Goal: Task Accomplishment & Management: Manage account settings

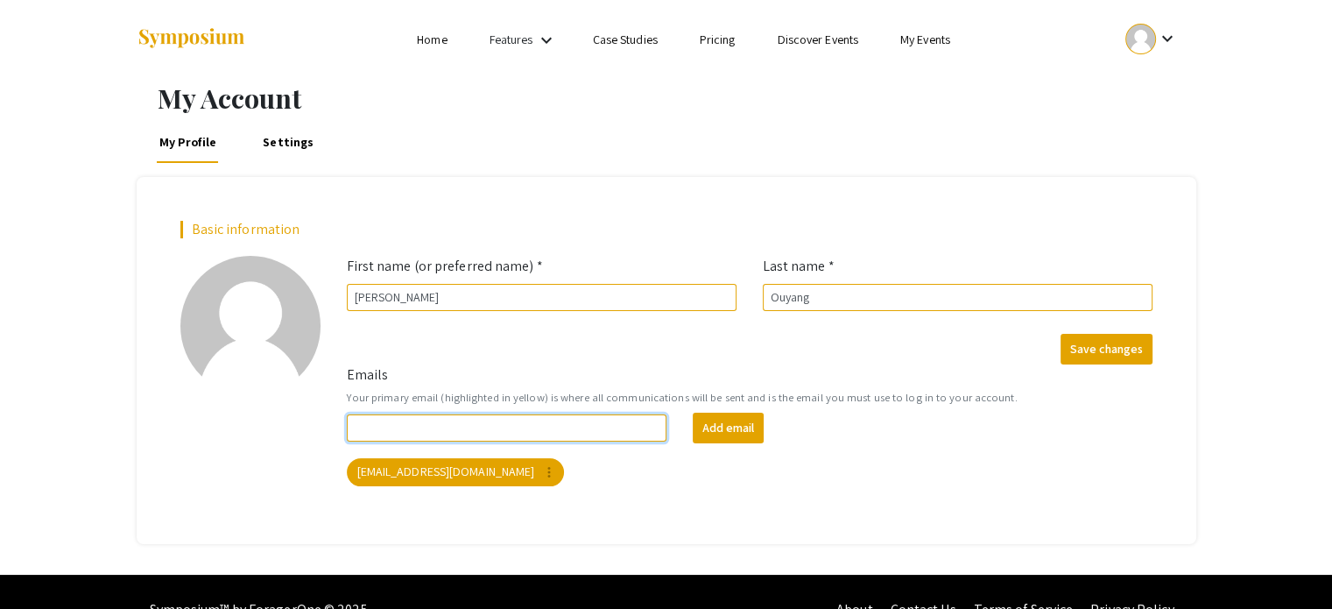
click at [462, 427] on input "Emails" at bounding box center [507, 427] width 321 height 27
click at [1157, 45] on mat-icon "keyboard_arrow_down" at bounding box center [1166, 38] width 21 height 21
click at [1132, 138] on button "My Submissions" at bounding box center [1161, 129] width 108 height 42
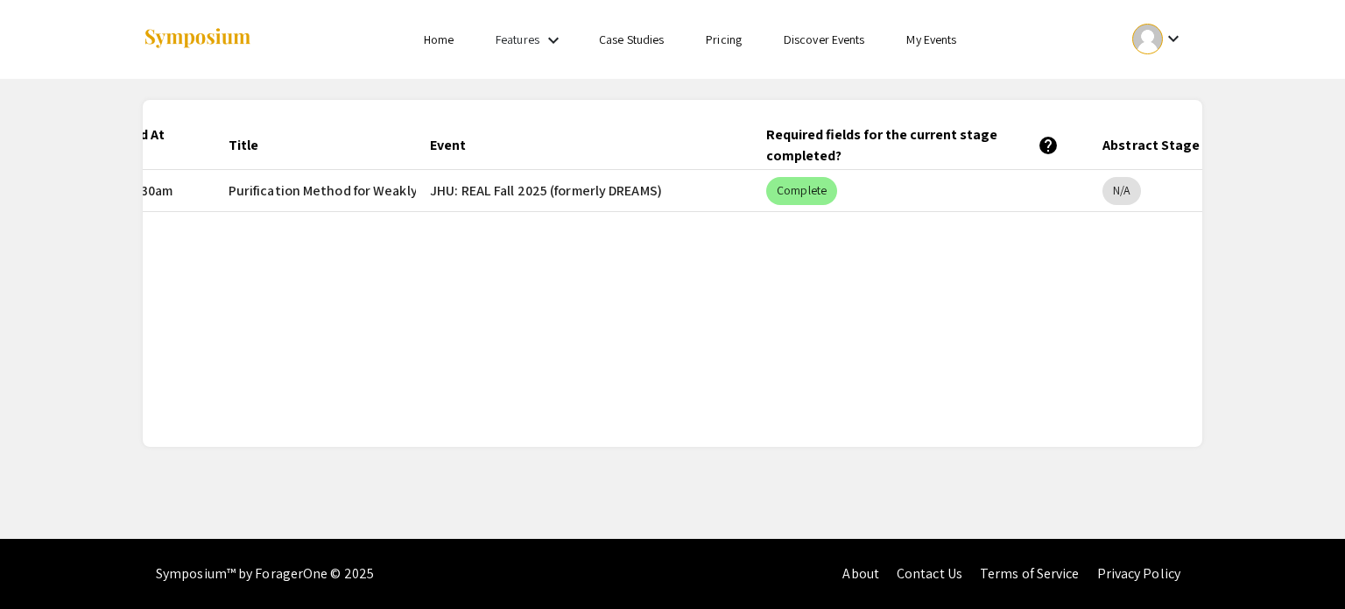
scroll to position [0, 365]
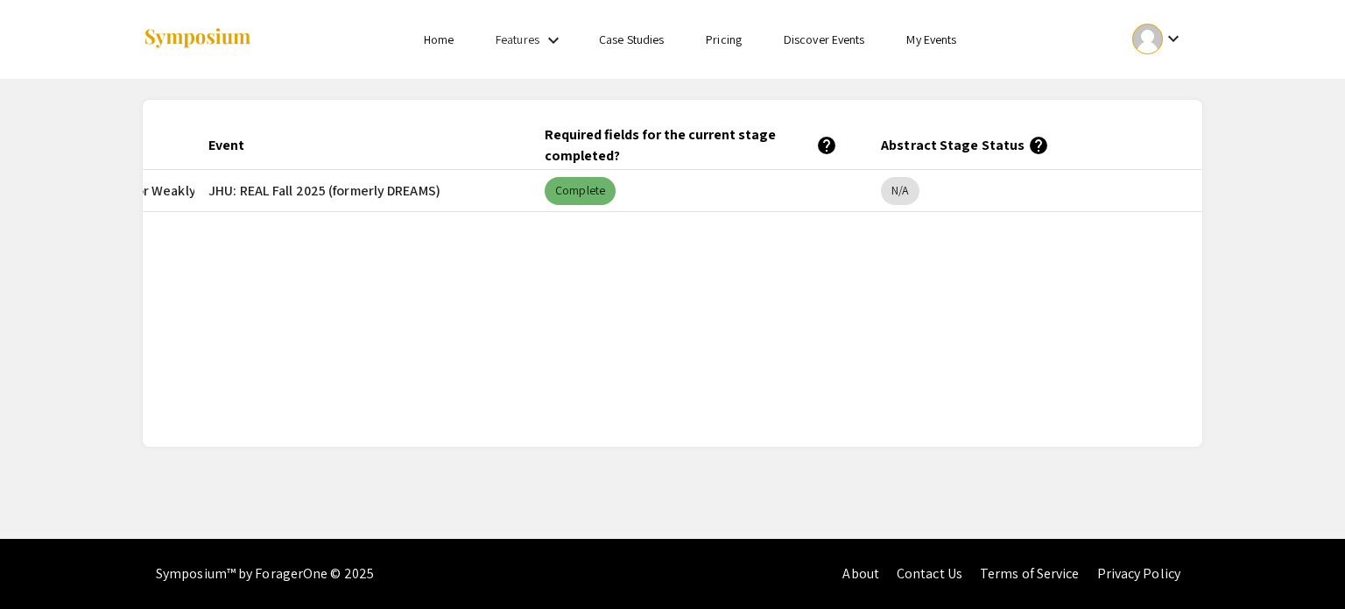
click at [582, 188] on mat-chip "Complete" at bounding box center [580, 191] width 71 height 28
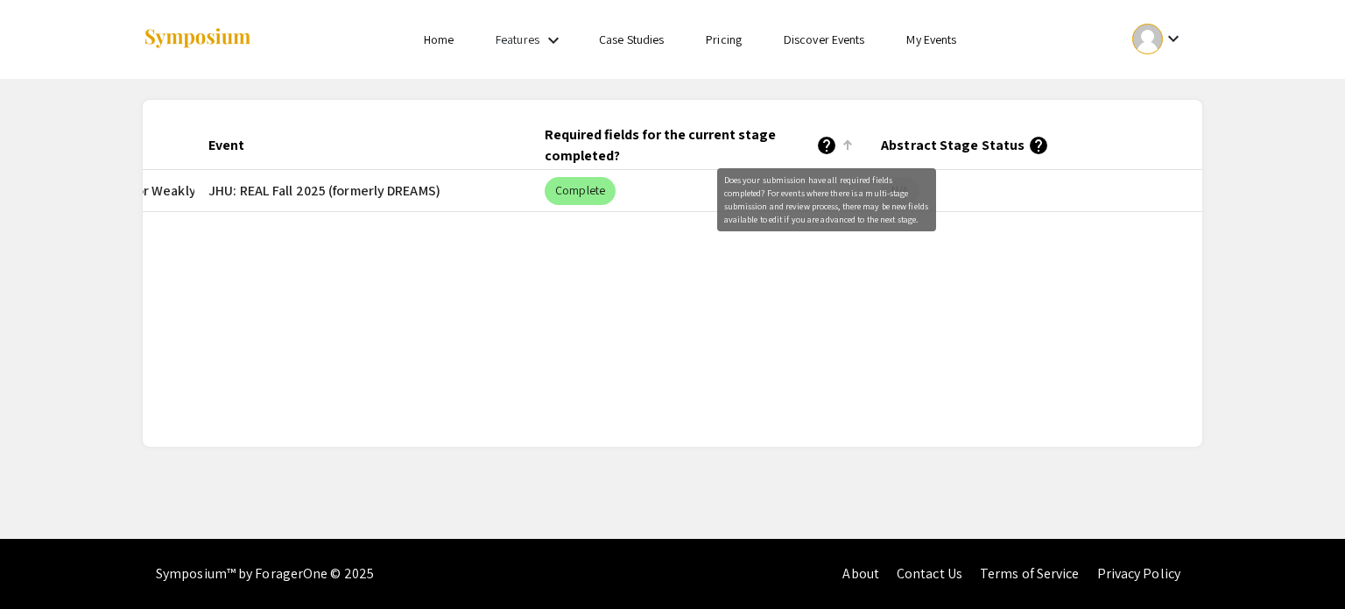
click at [831, 146] on mat-icon "help" at bounding box center [826, 145] width 21 height 21
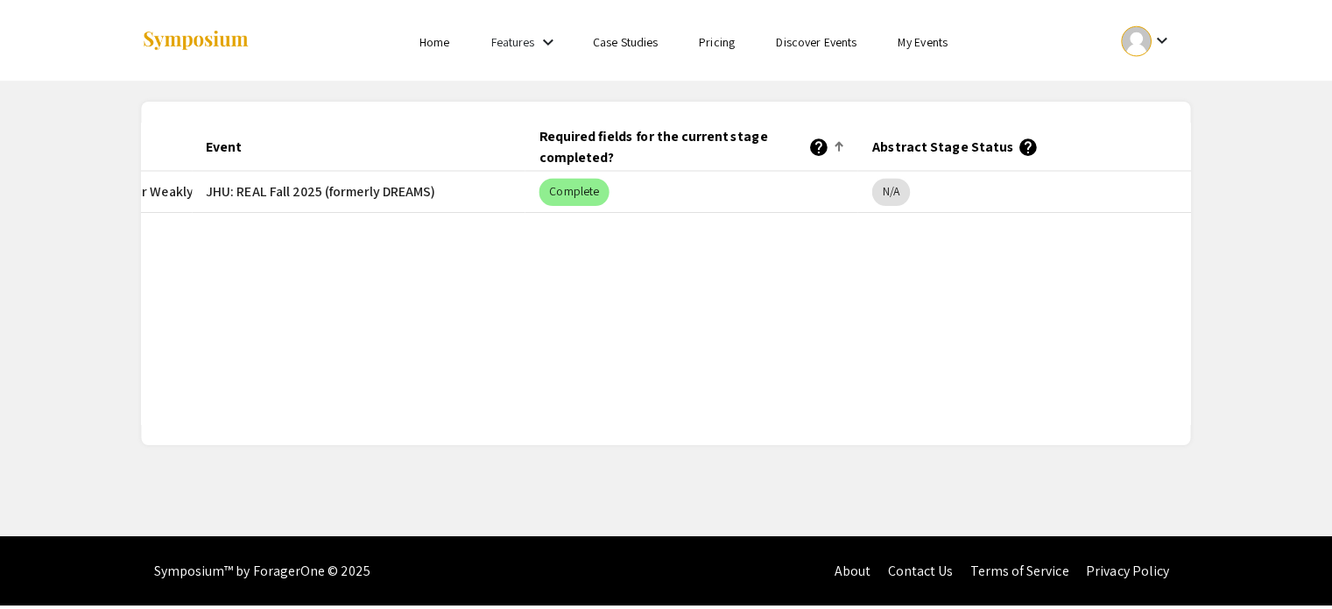
scroll to position [0, 0]
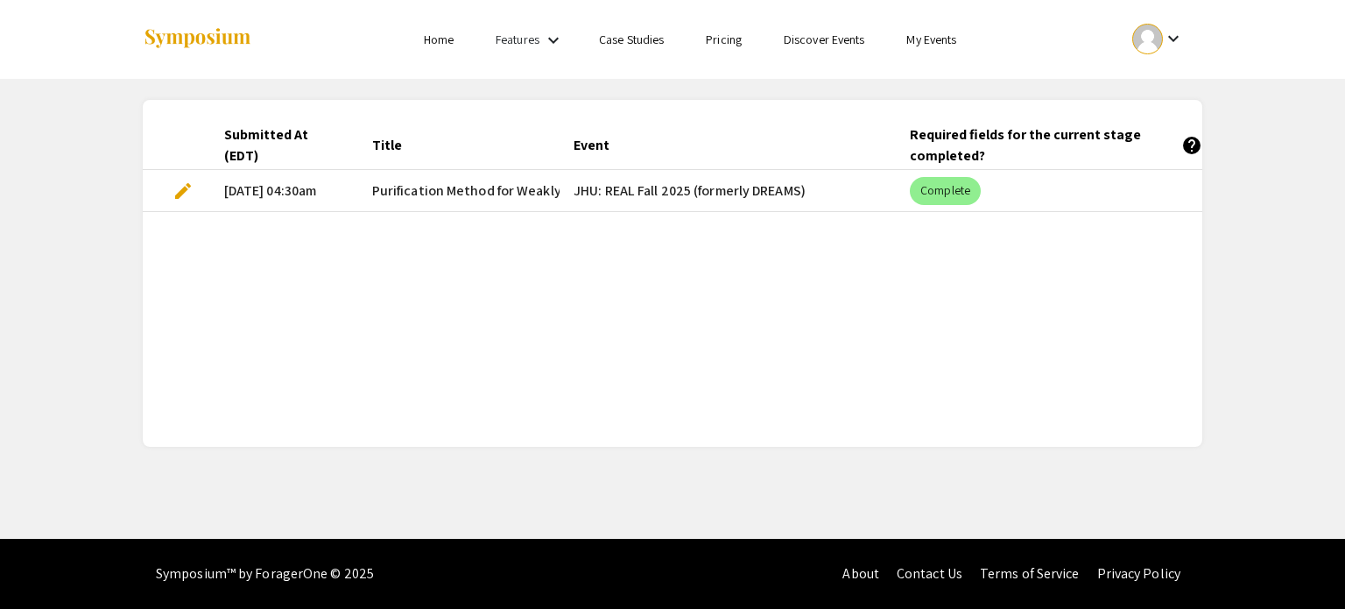
click at [174, 188] on span "edit" at bounding box center [183, 190] width 21 height 21
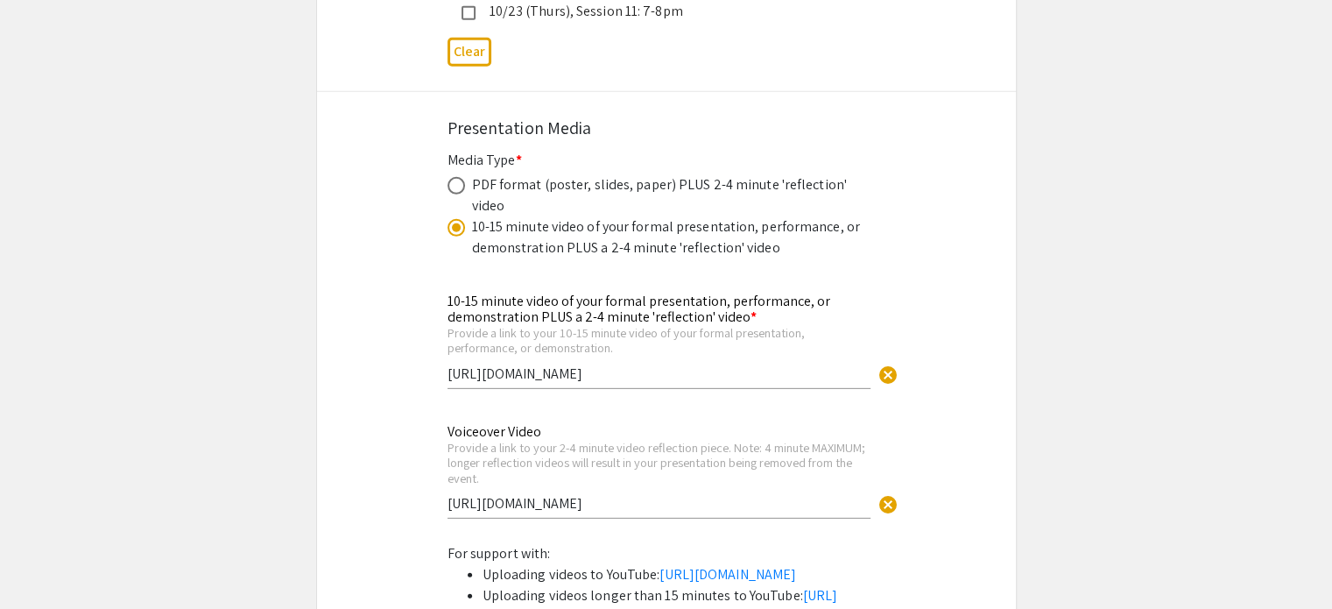
scroll to position [5518, 0]
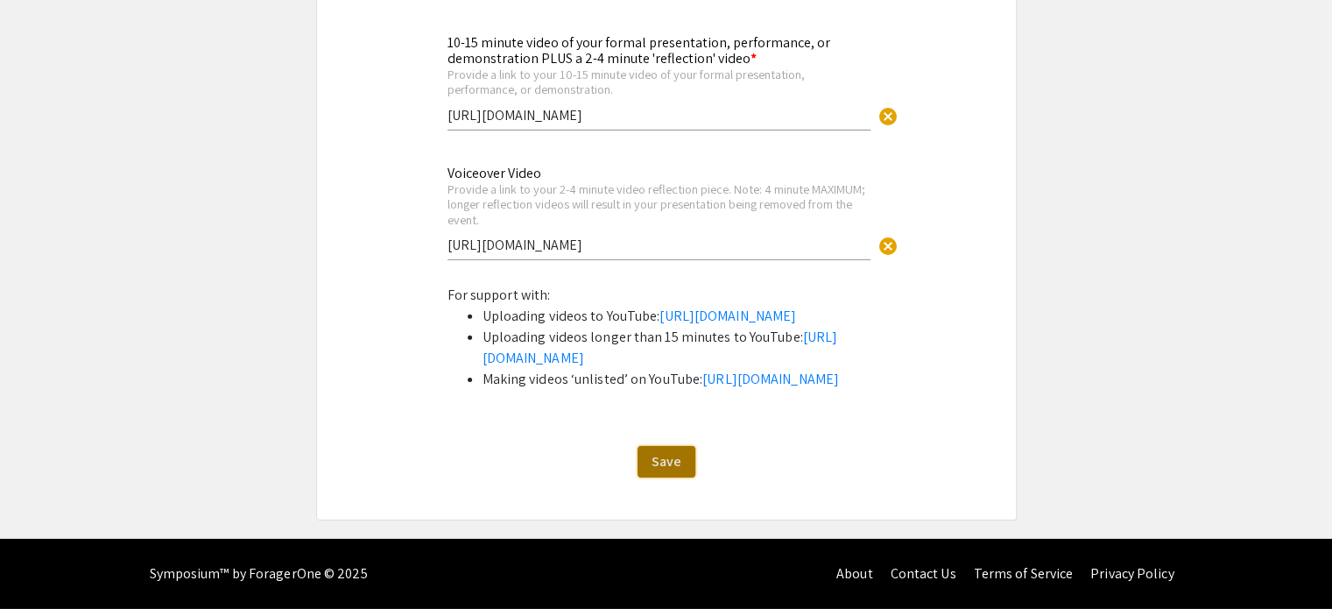
click at [653, 458] on span "Save" at bounding box center [667, 461] width 30 height 18
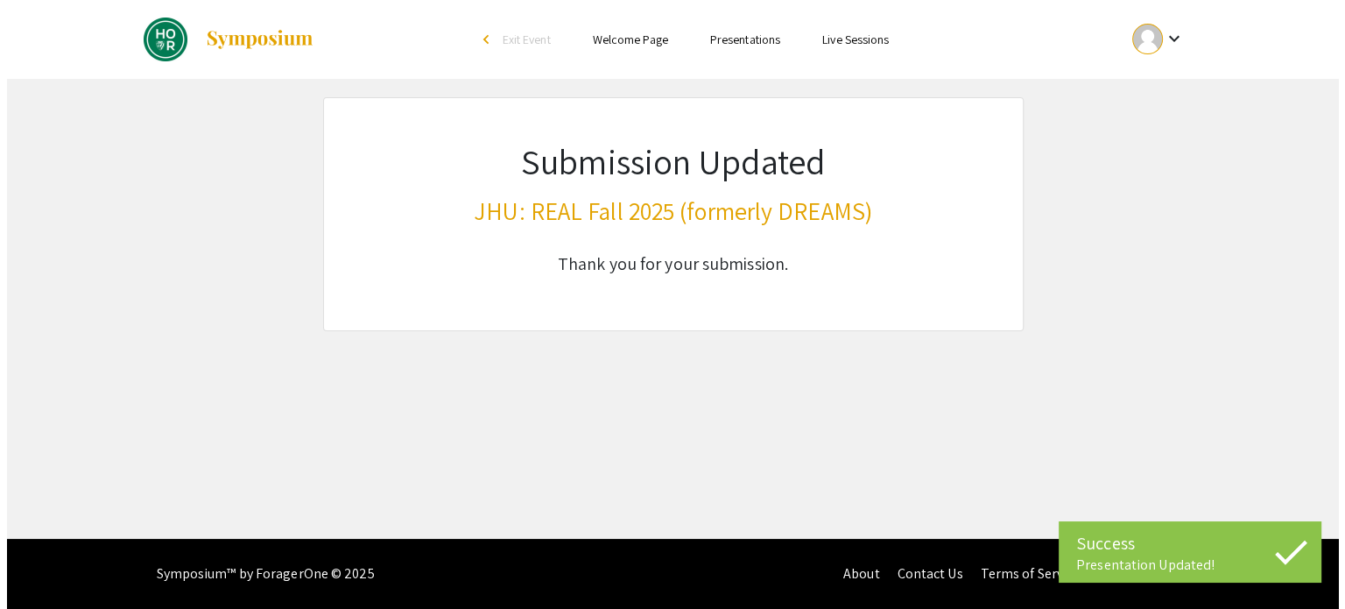
scroll to position [0, 0]
